Goal: Task Accomplishment & Management: Complete application form

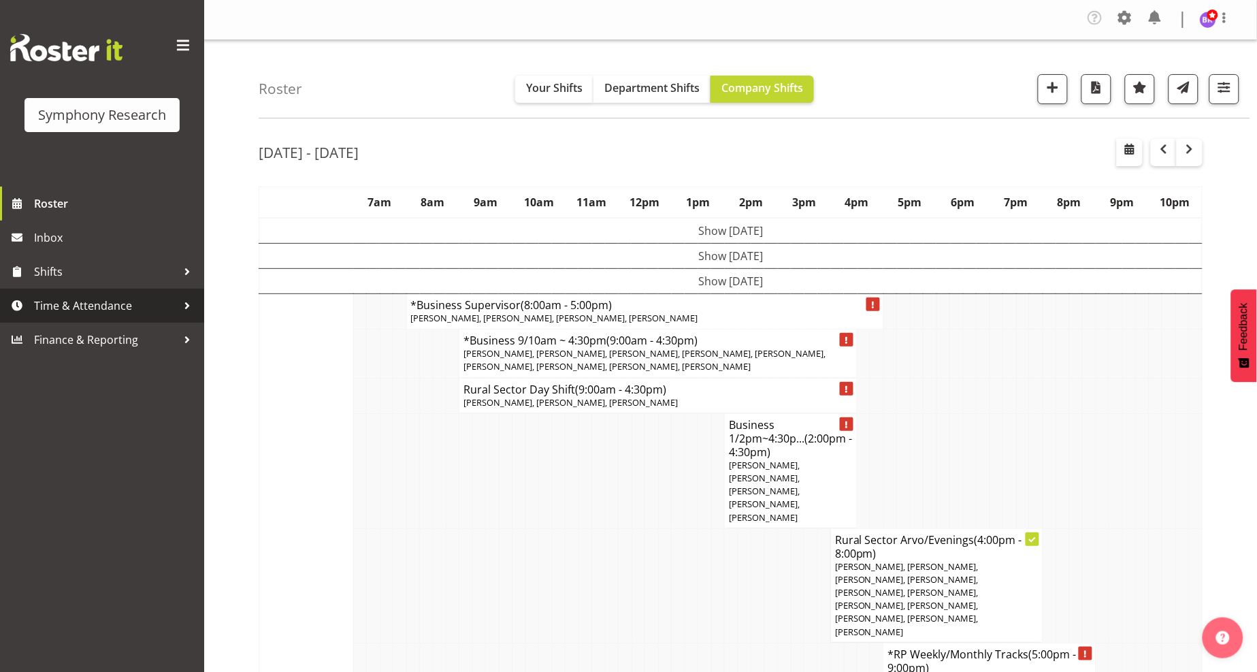
click at [71, 309] on span "Time & Attendance" at bounding box center [105, 305] width 143 height 20
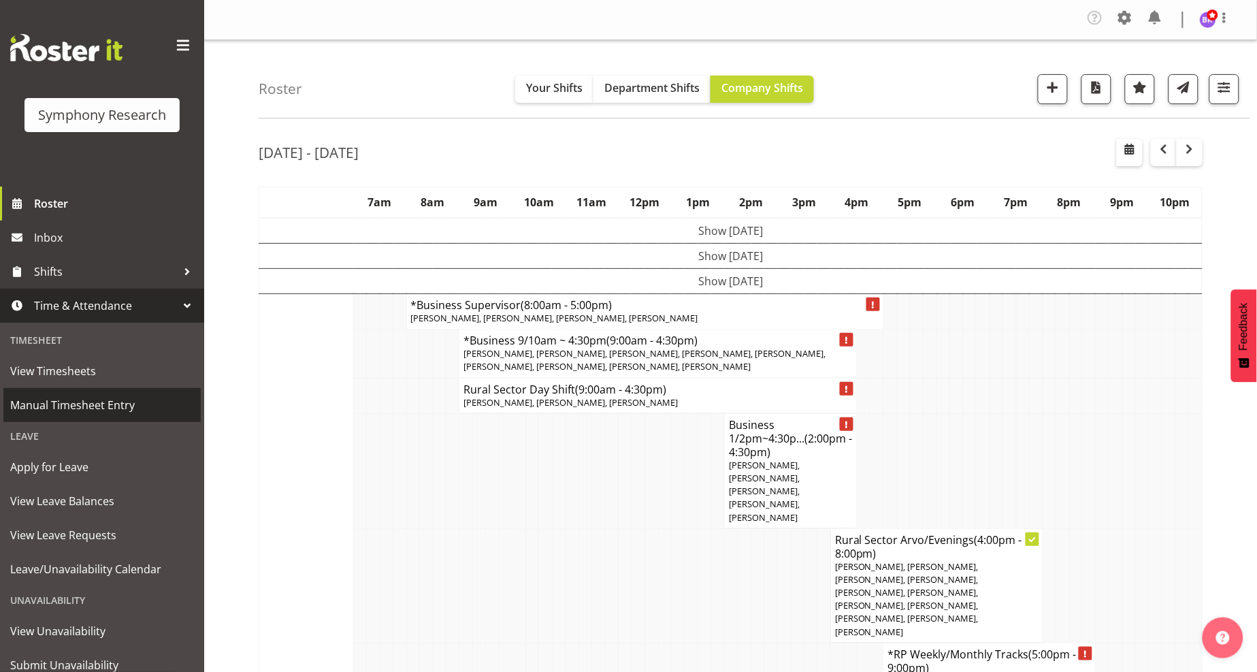
click at [86, 410] on span "Manual Timesheet Entry" at bounding box center [102, 405] width 184 height 20
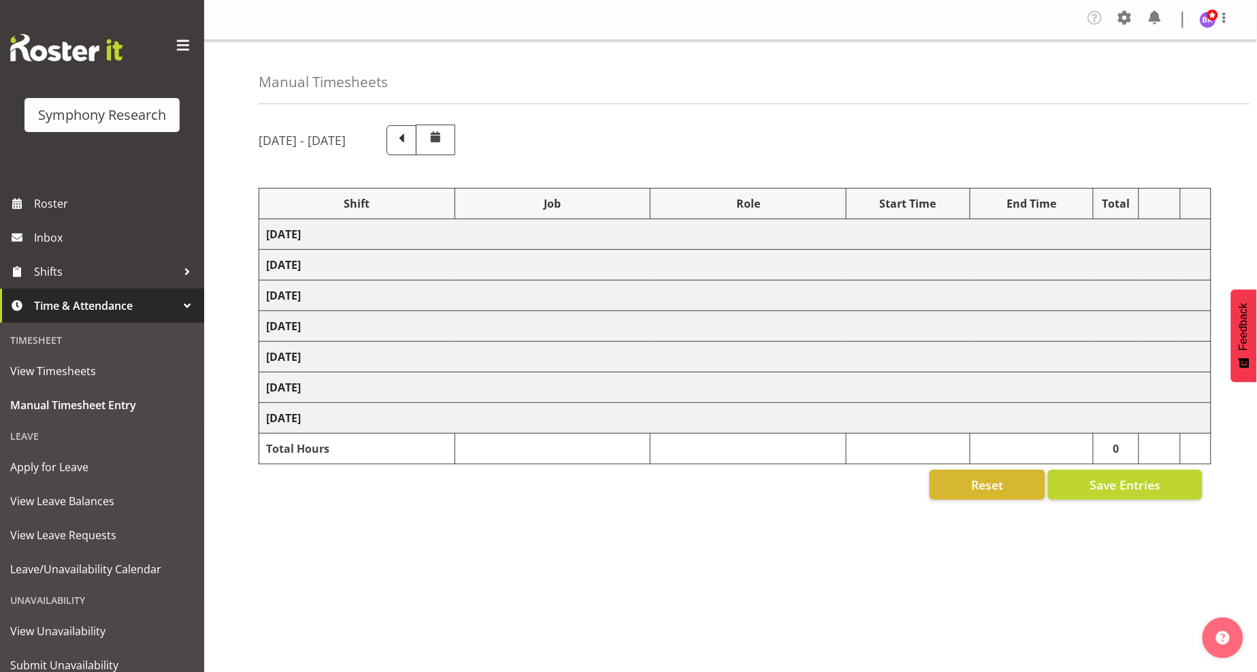
select select "1607"
select select "743"
select select "1607"
select select "10574"
select select "1607"
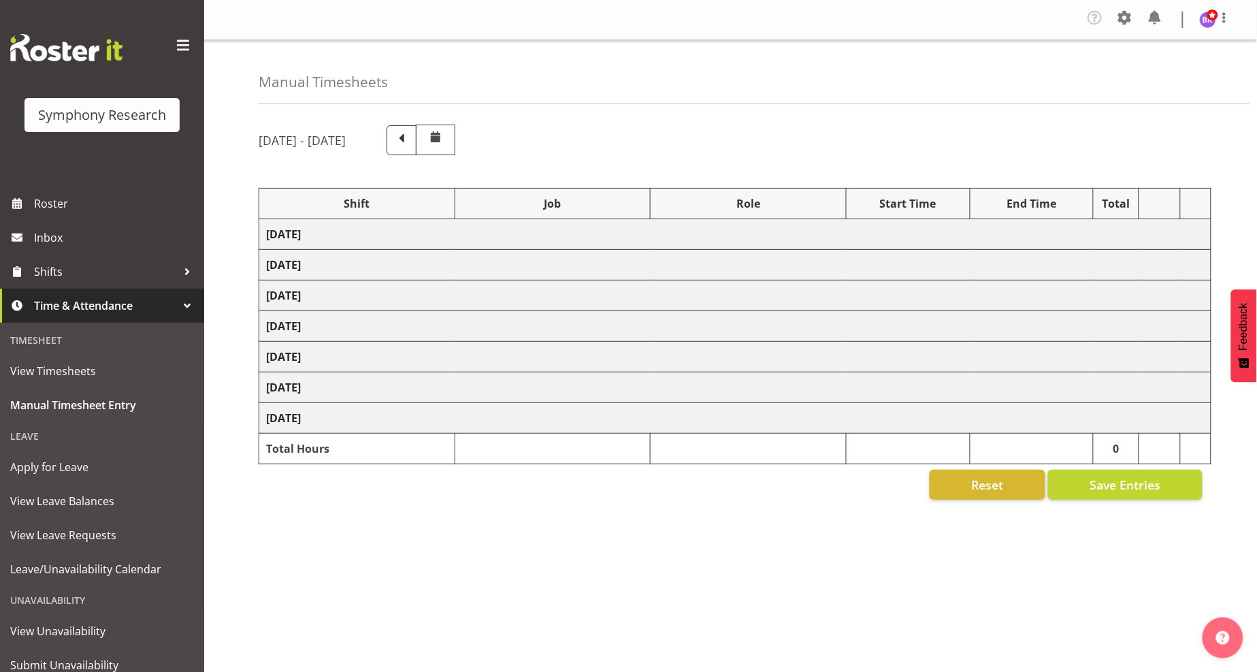
select select "9426"
select select "1607"
select select "9636"
select select "1607"
select select "10549"
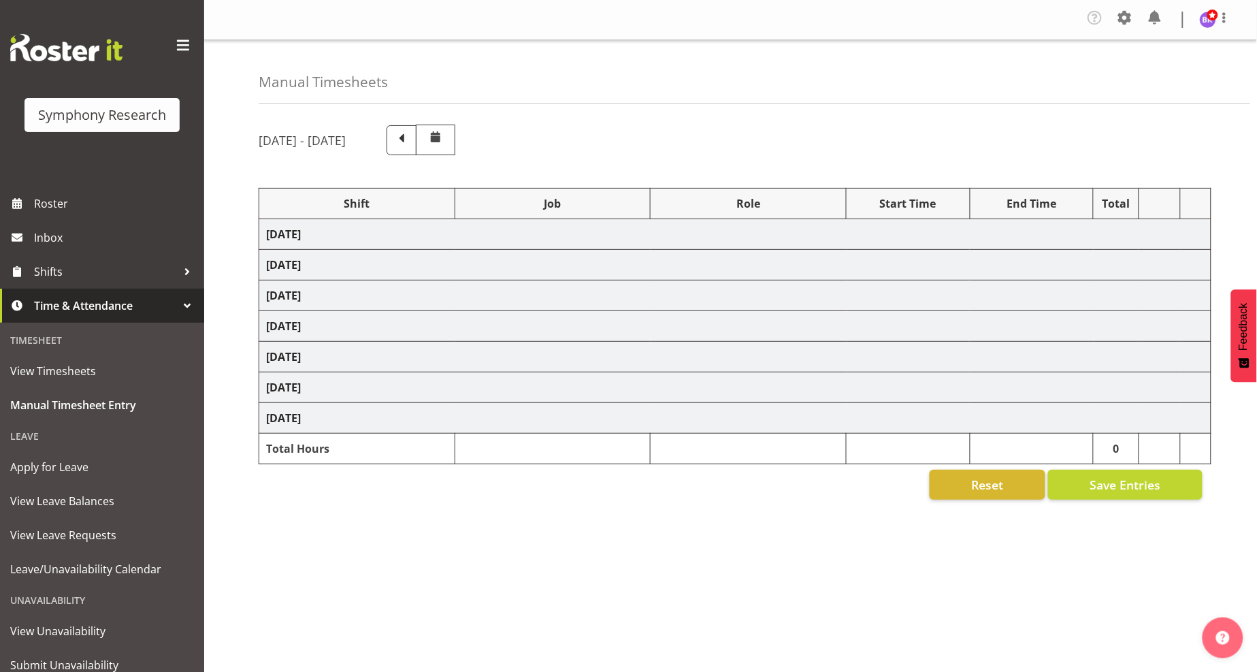
select select "1607"
select select "10576"
select select "1607"
select select "10242"
select select "1607"
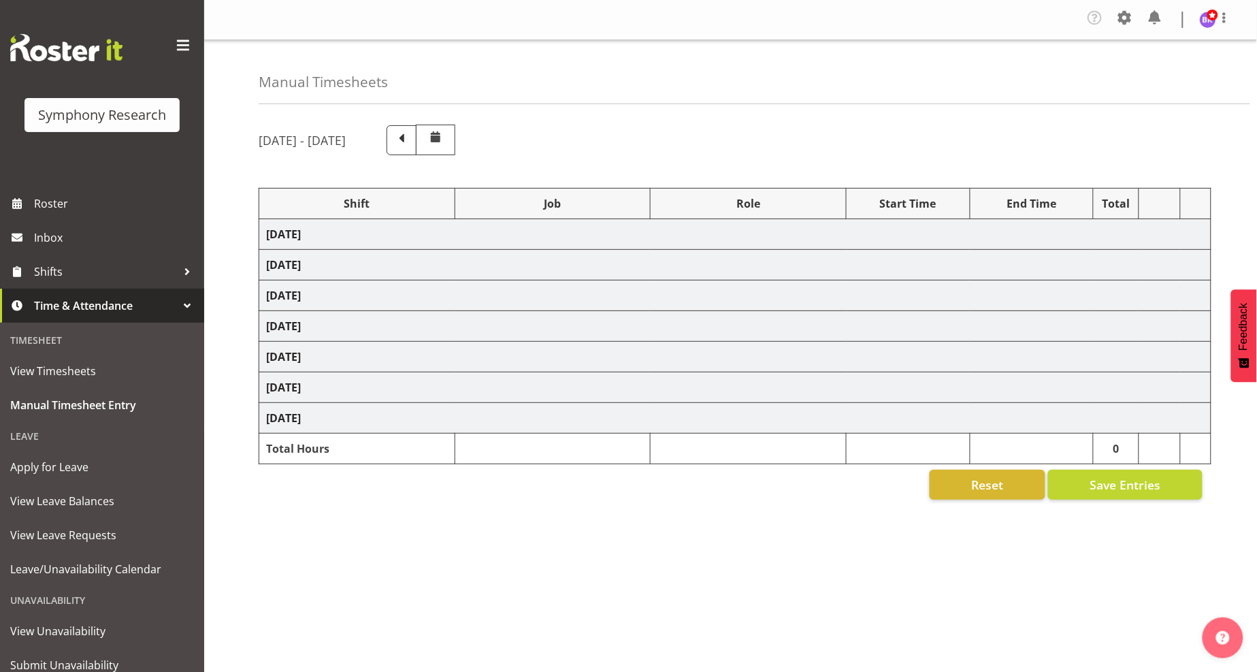
select select "10242"
select select "1607"
select select "10499"
select select "1607"
select select "10527"
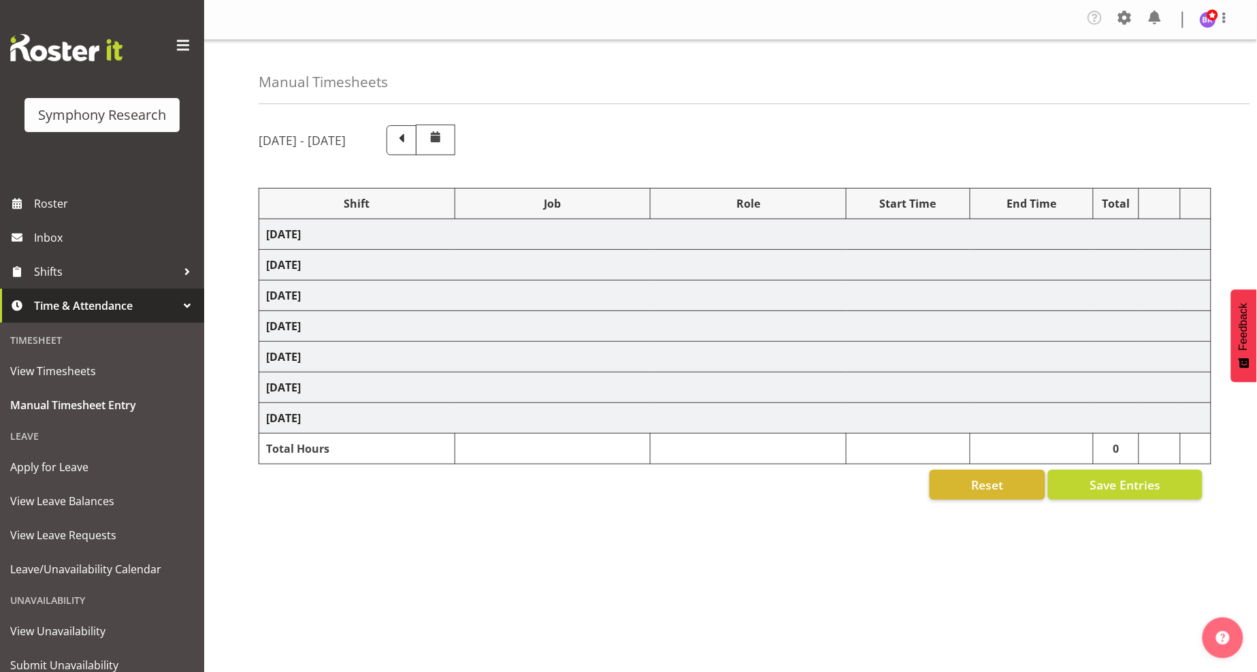
select select "1607"
select select "10585"
select select "1607"
select select "10587"
select select "1607"
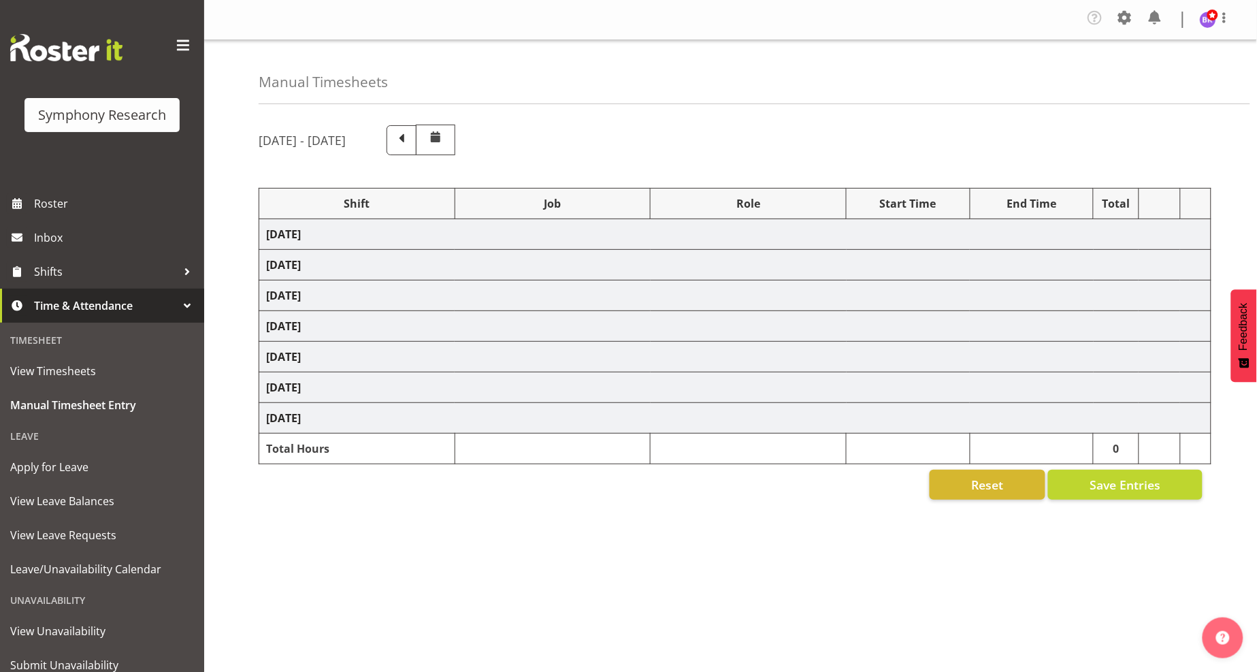
select select "743"
select select "1607"
select select "743"
select select "1607"
select select "10585"
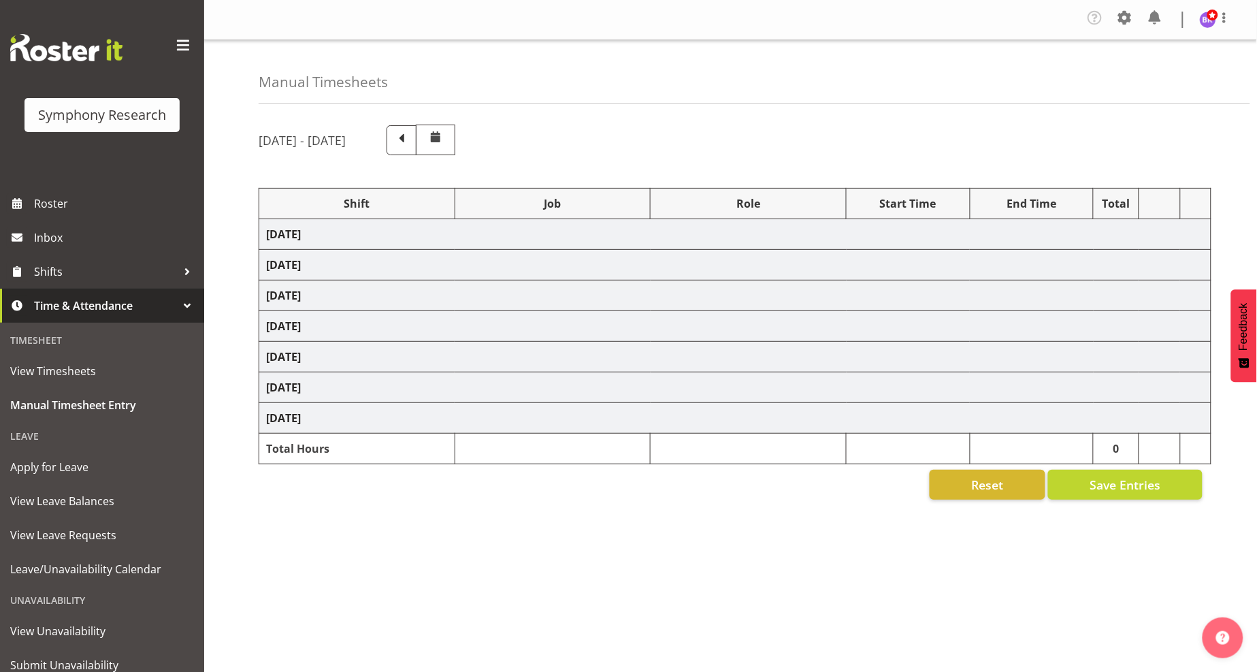
select select "1607"
select select "10585"
select select "47"
select select "1607"
select select "10499"
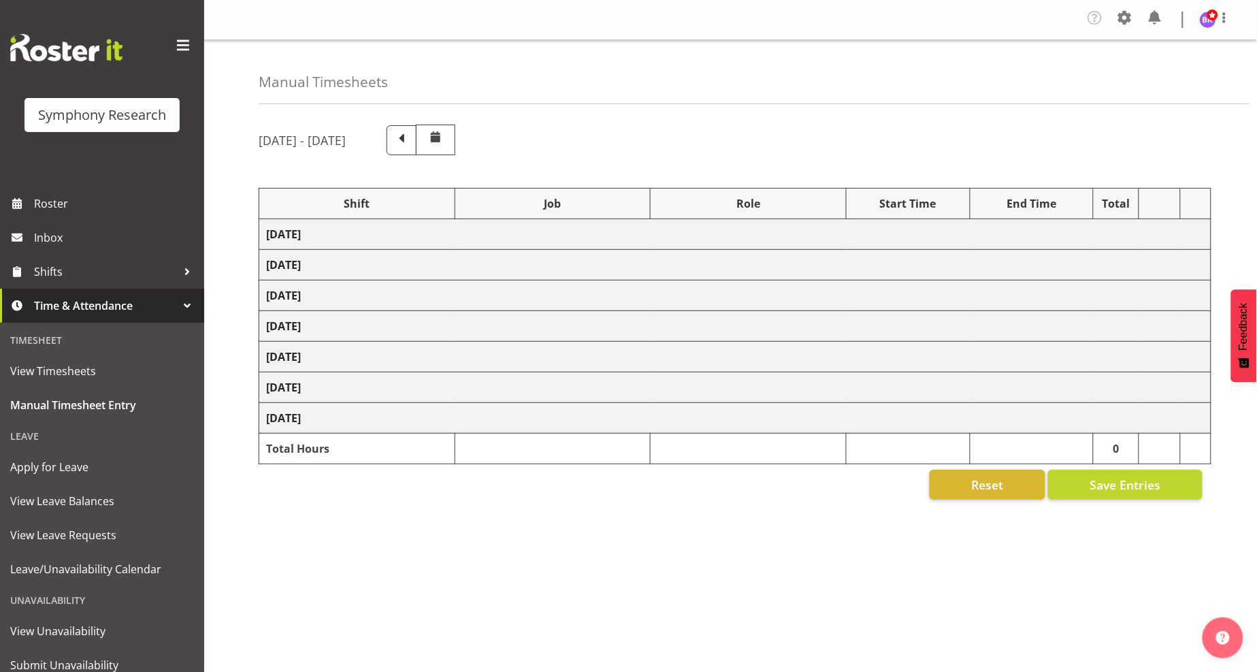
select select "1607"
select select "10527"
select select "1607"
select select "10242"
select select "1607"
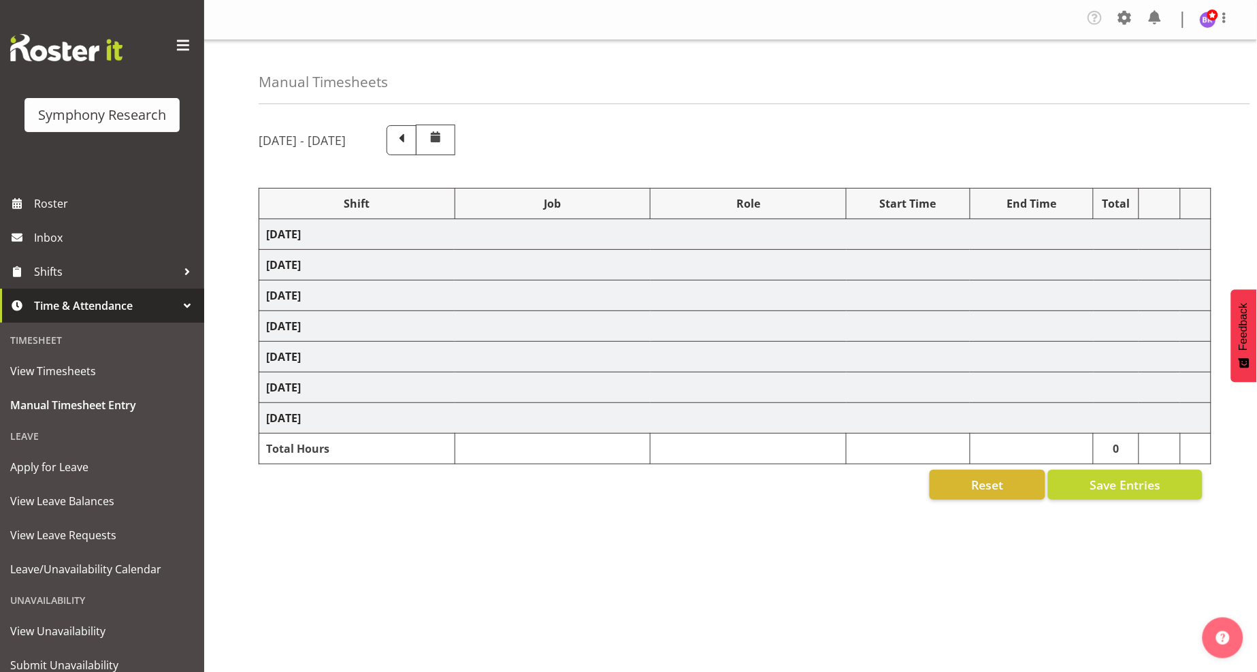
select select "9636"
select select "1607"
select select "10587"
select select "1607"
select select "743"
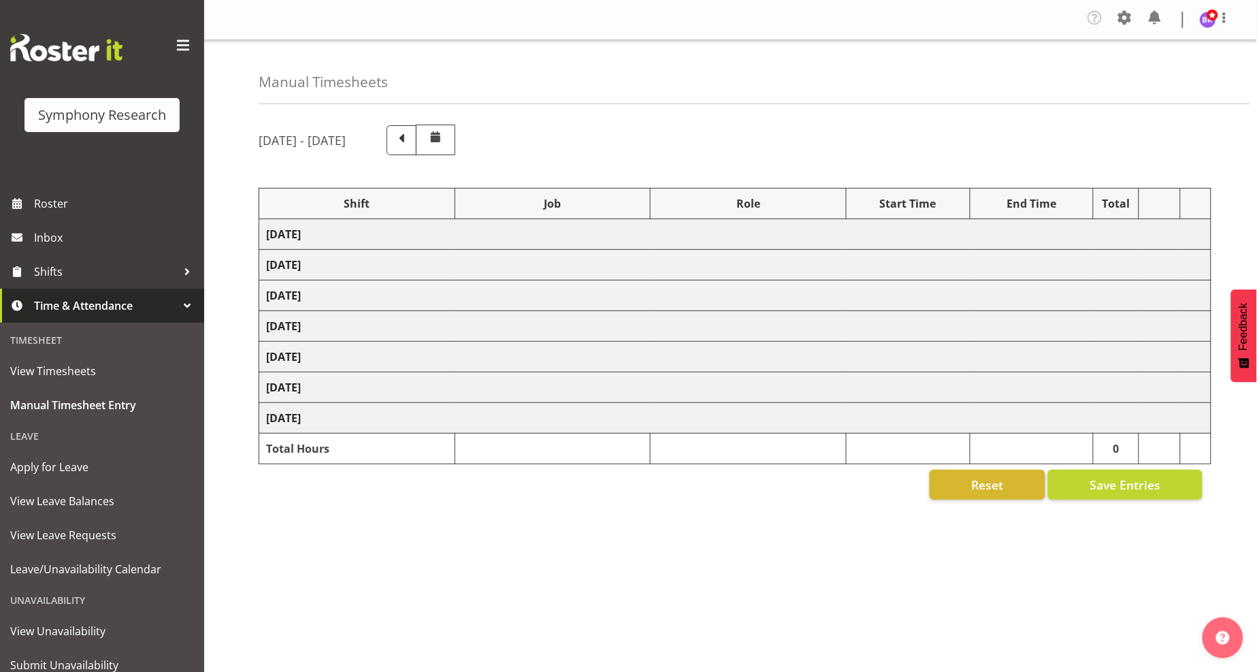
select select "1607"
select select "9426"
select select "1607"
select select "9636"
select select "1607"
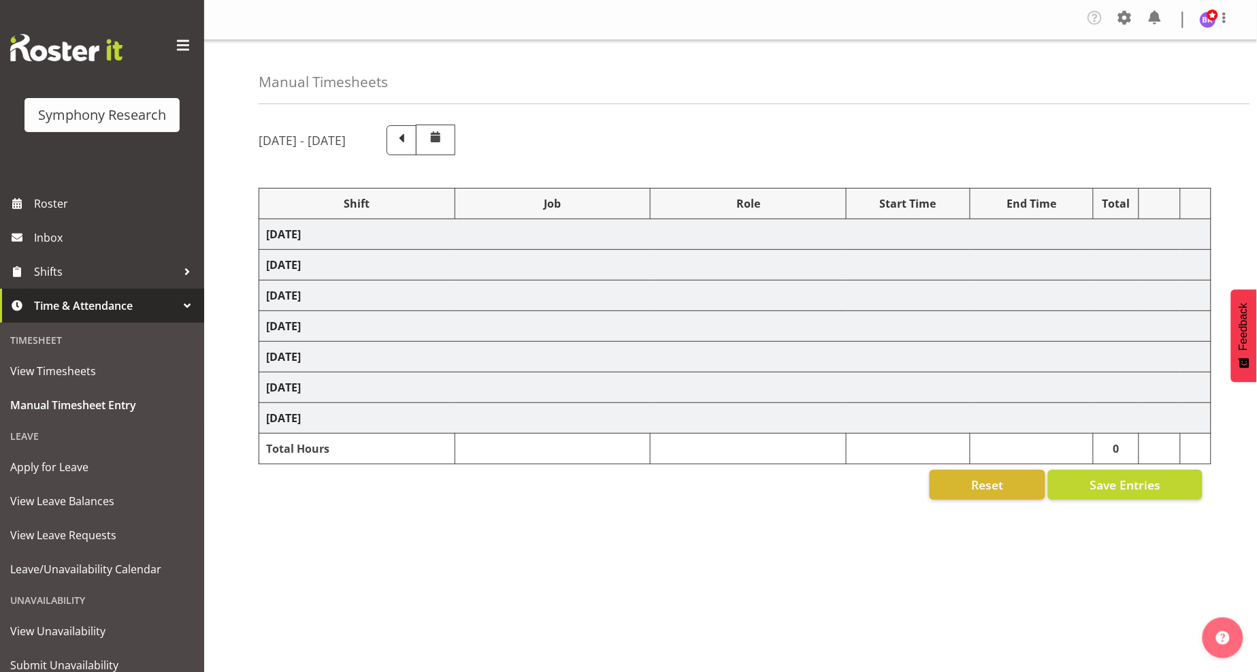
select select "10576"
select select "1607"
select select "10585"
select select "47"
select select "1607"
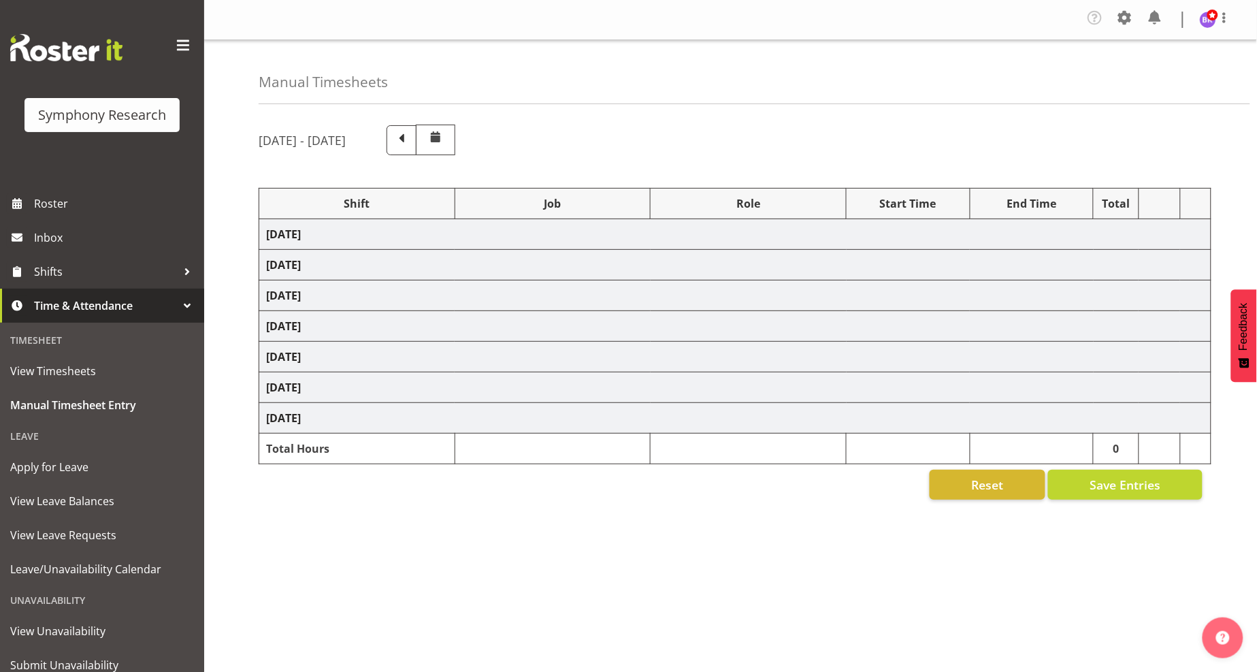
select select "10585"
select select "1607"
select select "10242"
select select "1607"
select select "10242"
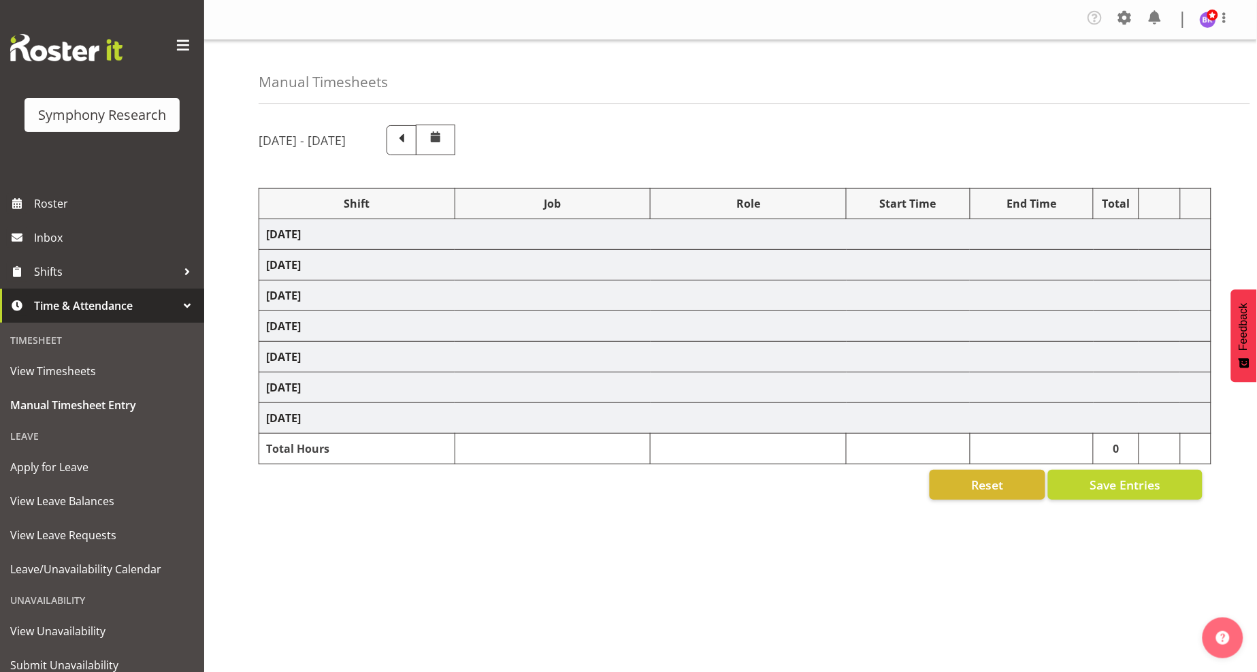
select select "1607"
select select "10499"
select select "1607"
select select "10527"
select select "1607"
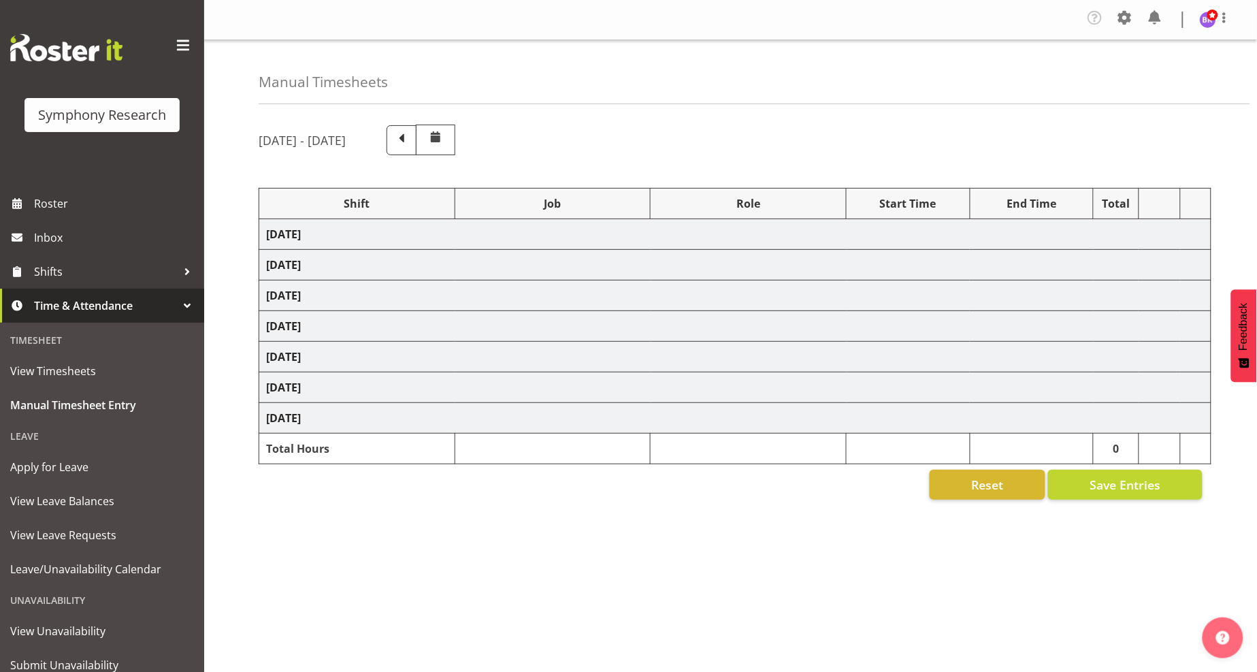
select select "10587"
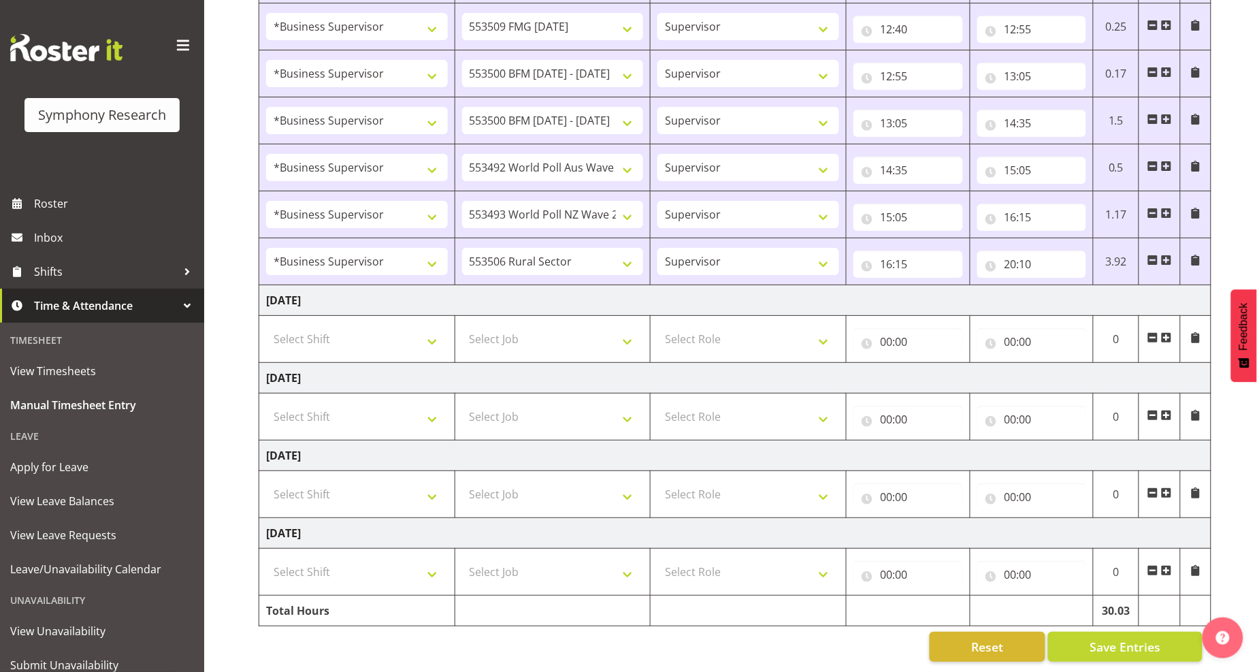
scroll to position [1545, 0]
click at [432, 328] on select "Select Shift !!Weekend Residential (Roster IT Shift Label) *Business 9/10am ~ 4…" at bounding box center [357, 338] width 182 height 27
select select "1607"
click at [266, 325] on select "Select Shift !!Weekend Residential (Roster IT Shift Label) *Business 9/10am ~ 4…" at bounding box center [357, 338] width 182 height 27
click at [549, 336] on select "Select Job 550060 IF Admin 553492 World Poll Aus Wave 2 Main 2025 553493 World …" at bounding box center [553, 338] width 182 height 27
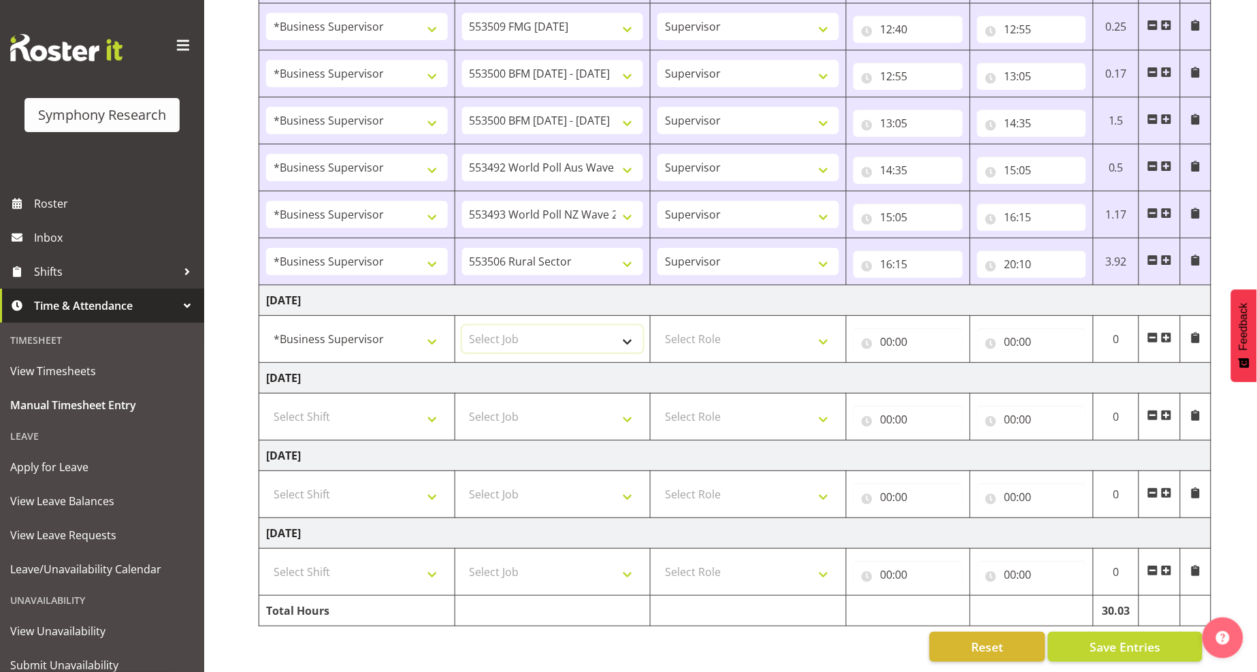
select select "10587"
click at [462, 325] on select "Select Job 550060 IF Admin 553492 World Poll Aus Wave 2 Main 2025 553493 World …" at bounding box center [553, 338] width 182 height 27
click at [751, 325] on select "Select Role Supervisor Interviewing Briefing" at bounding box center [748, 338] width 182 height 27
select select "45"
click at [657, 325] on select "Select Role Supervisor Interviewing Briefing" at bounding box center [748, 338] width 182 height 27
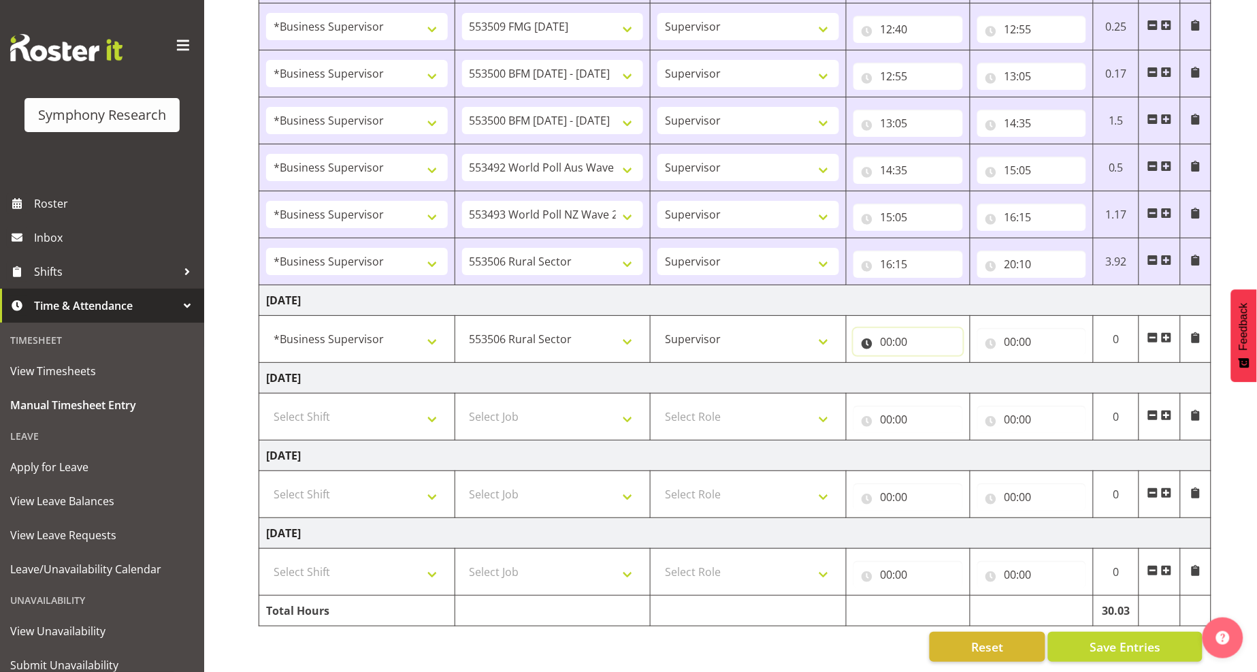
click at [887, 332] on input "00:00" at bounding box center [908, 341] width 110 height 27
click at [947, 366] on select "00 01 02 03 04 05 06 07 08 09 10 11 12 13 14 15 16 17 18 19 20 21 22 23" at bounding box center [946, 376] width 31 height 27
select select "10"
click at [931, 363] on select "00 01 02 03 04 05 06 07 08 09 10 11 12 13 14 15 16 17 18 19 20 21 22 23" at bounding box center [946, 376] width 31 height 27
type input "10:00"
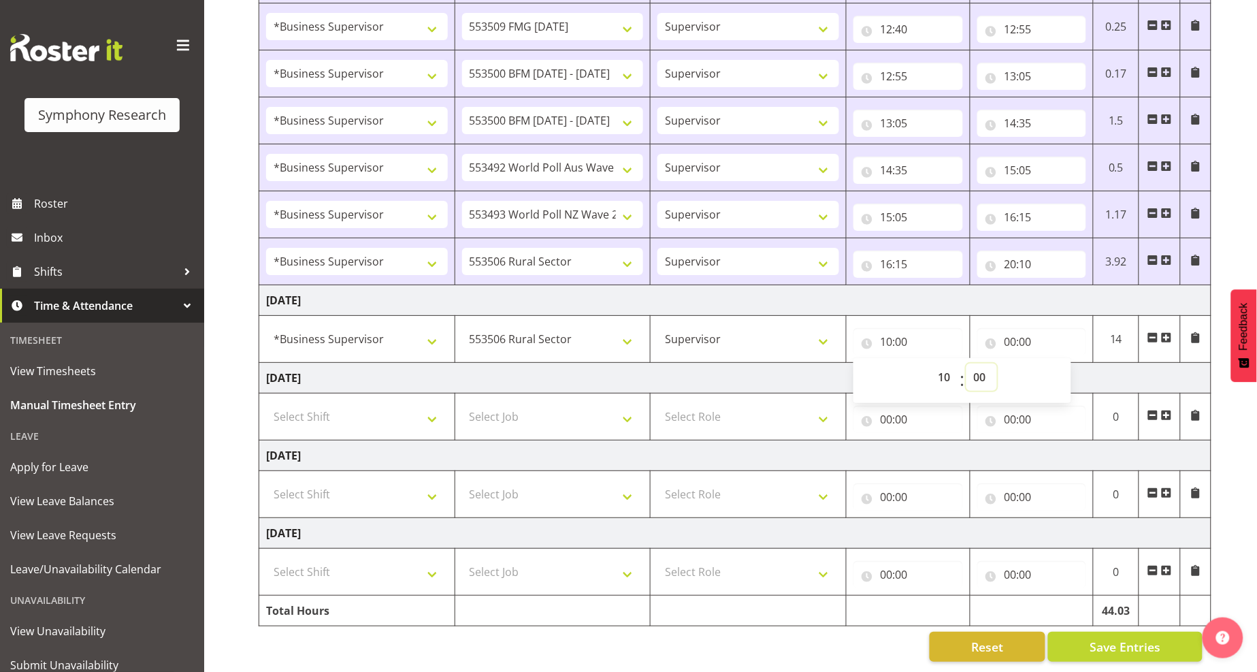
click at [973, 363] on select "00 01 02 03 04 05 06 07 08 09 10 11 12 13 14 15 16 17 18 19 20 21 22 23 24 25 2…" at bounding box center [981, 376] width 31 height 27
select select "40"
click at [966, 363] on select "00 01 02 03 04 05 06 07 08 09 10 11 12 13 14 15 16 17 18 19 20 21 22 23 24 25 2…" at bounding box center [981, 376] width 31 height 27
type input "10:40"
click at [1135, 638] on span "Save Entries" at bounding box center [1125, 647] width 71 height 18
